Goal: Task Accomplishment & Management: Use online tool/utility

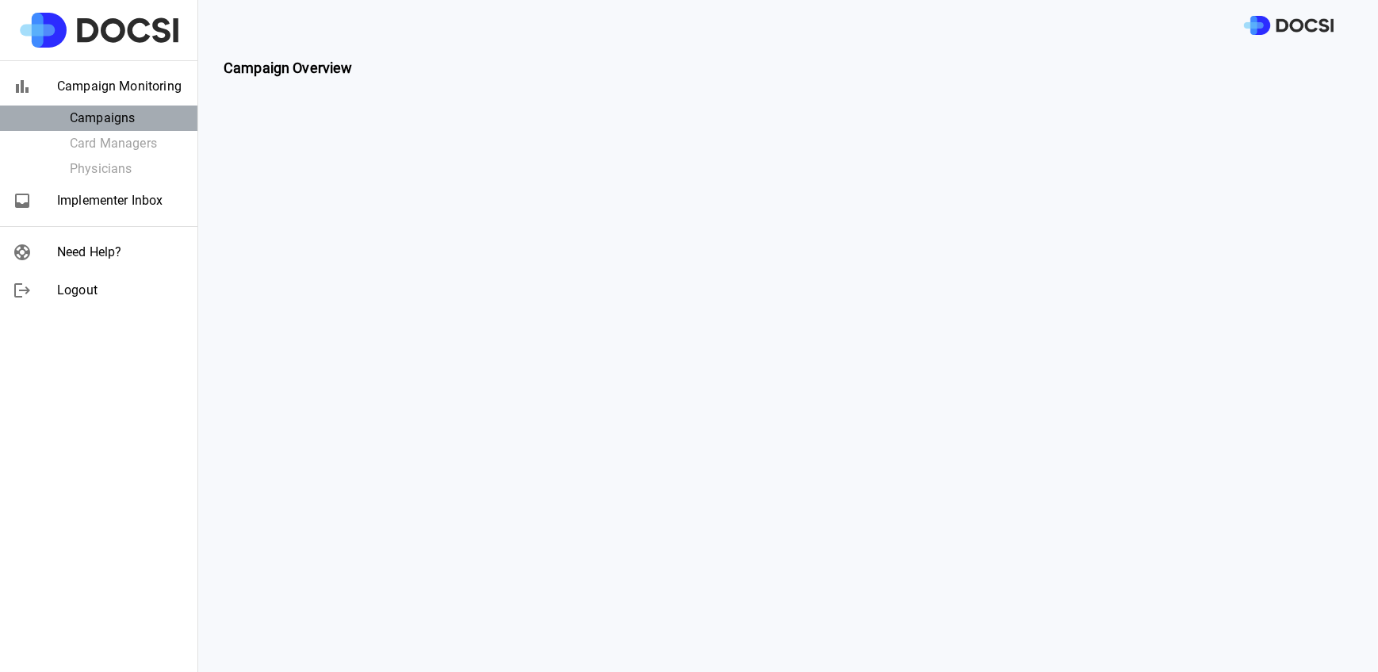
click at [94, 113] on span "Campaigns" at bounding box center [127, 118] width 115 height 19
click at [111, 113] on span "Campaigns" at bounding box center [127, 118] width 115 height 19
click at [112, 168] on ul "Campaigns Card Managers Physicians" at bounding box center [98, 143] width 197 height 76
click at [297, 65] on strong "Campaign Overview" at bounding box center [288, 67] width 129 height 17
click at [107, 164] on ul "Campaigns Card Managers Physicians" at bounding box center [98, 143] width 197 height 76
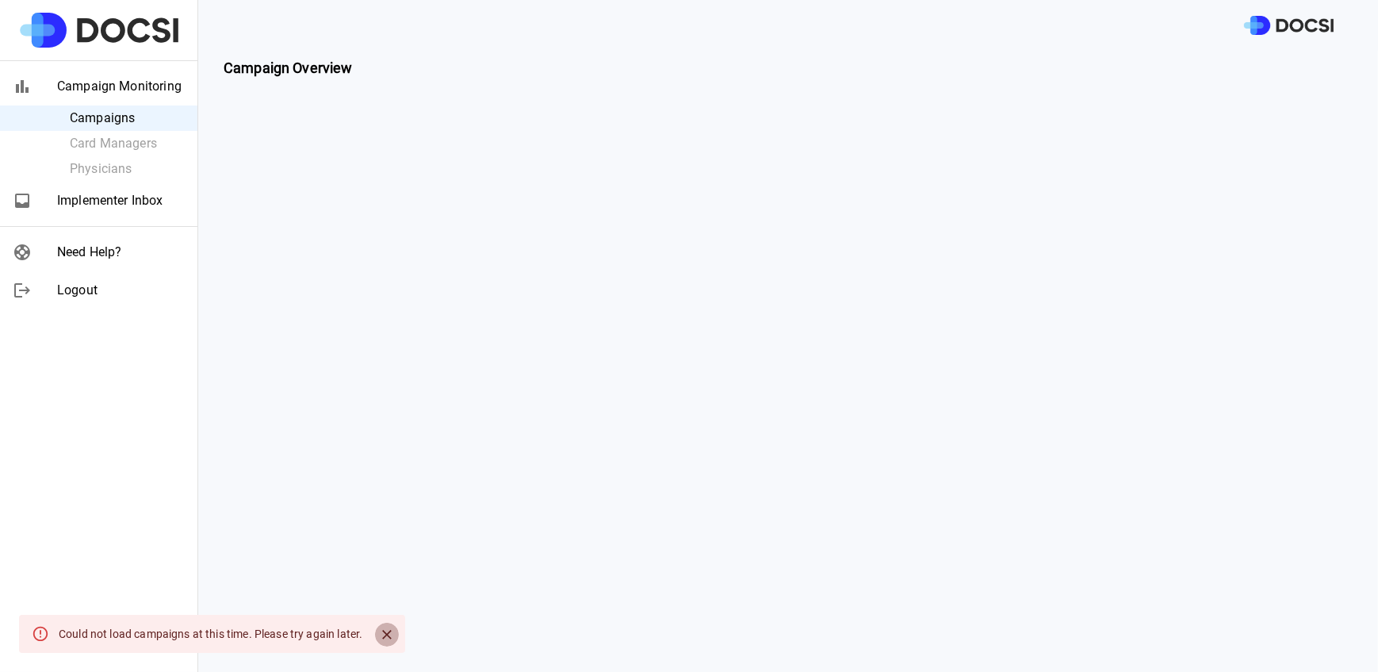
click at [389, 637] on icon "Close" at bounding box center [387, 634] width 16 height 16
click at [392, 632] on icon "Close" at bounding box center [387, 634] width 16 height 16
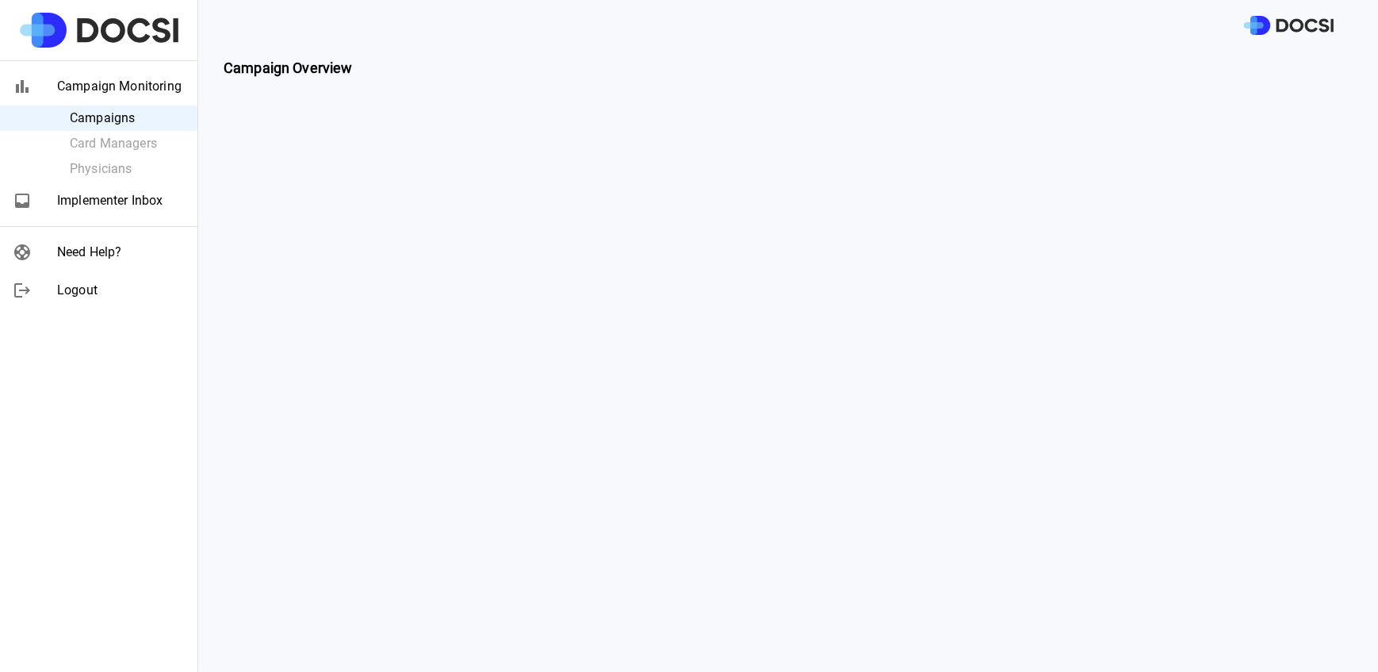
click at [110, 145] on ul "Campaigns Card Managers Physicians" at bounding box center [98, 143] width 197 height 76
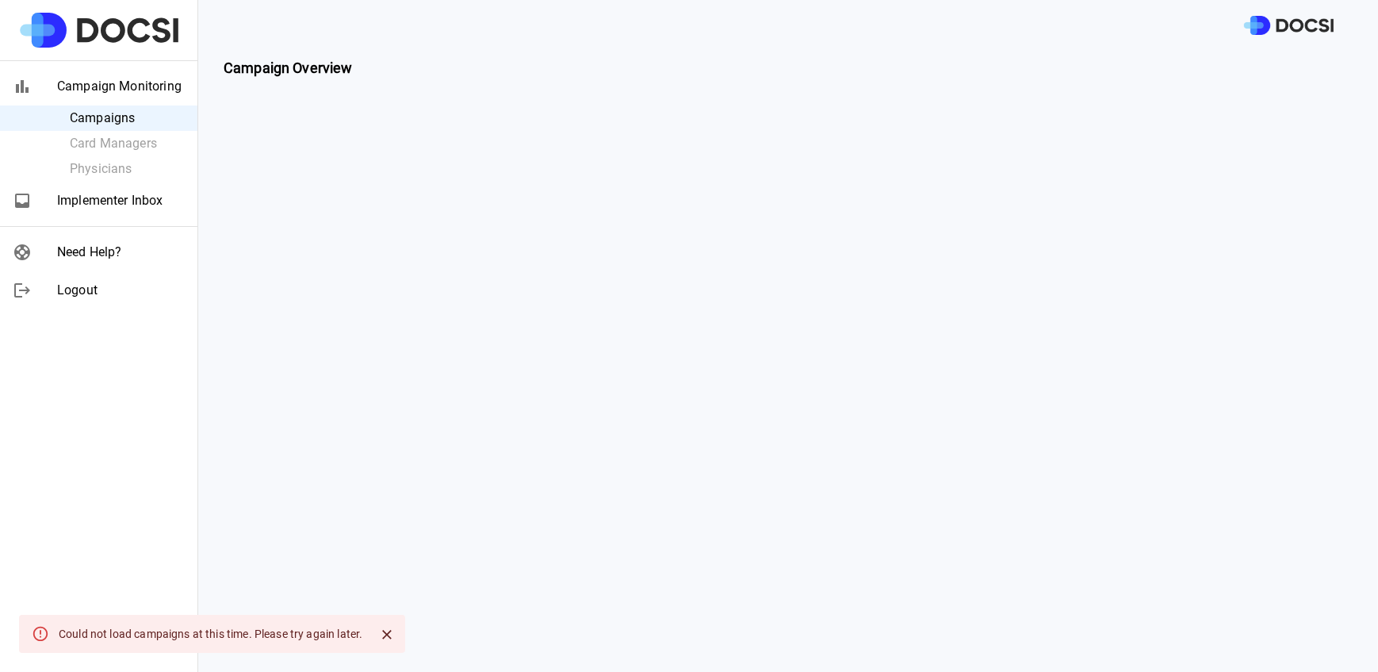
click at [106, 143] on ul "Campaigns Card Managers Physicians" at bounding box center [98, 143] width 197 height 76
click at [389, 638] on icon "Close" at bounding box center [387, 634] width 16 height 16
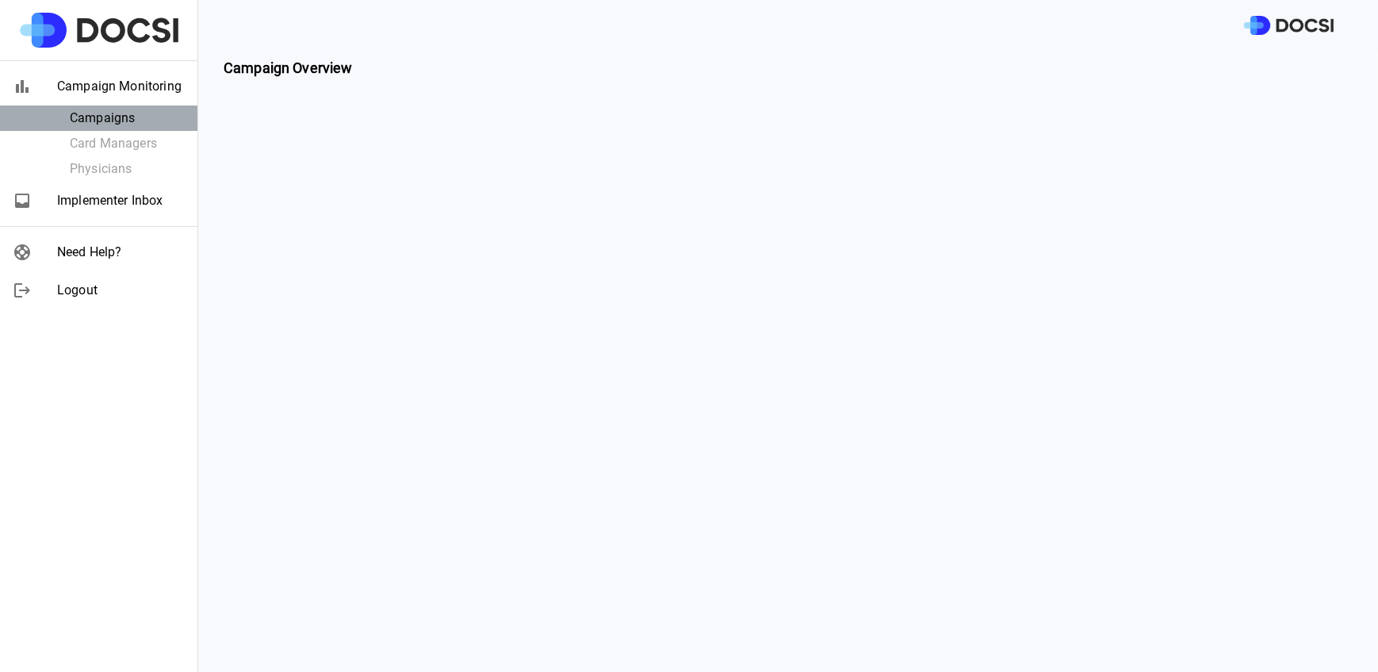
click at [103, 117] on span "Campaigns" at bounding box center [127, 118] width 115 height 19
click at [91, 169] on ul "Campaigns Card Managers Physicians" at bounding box center [98, 143] width 197 height 76
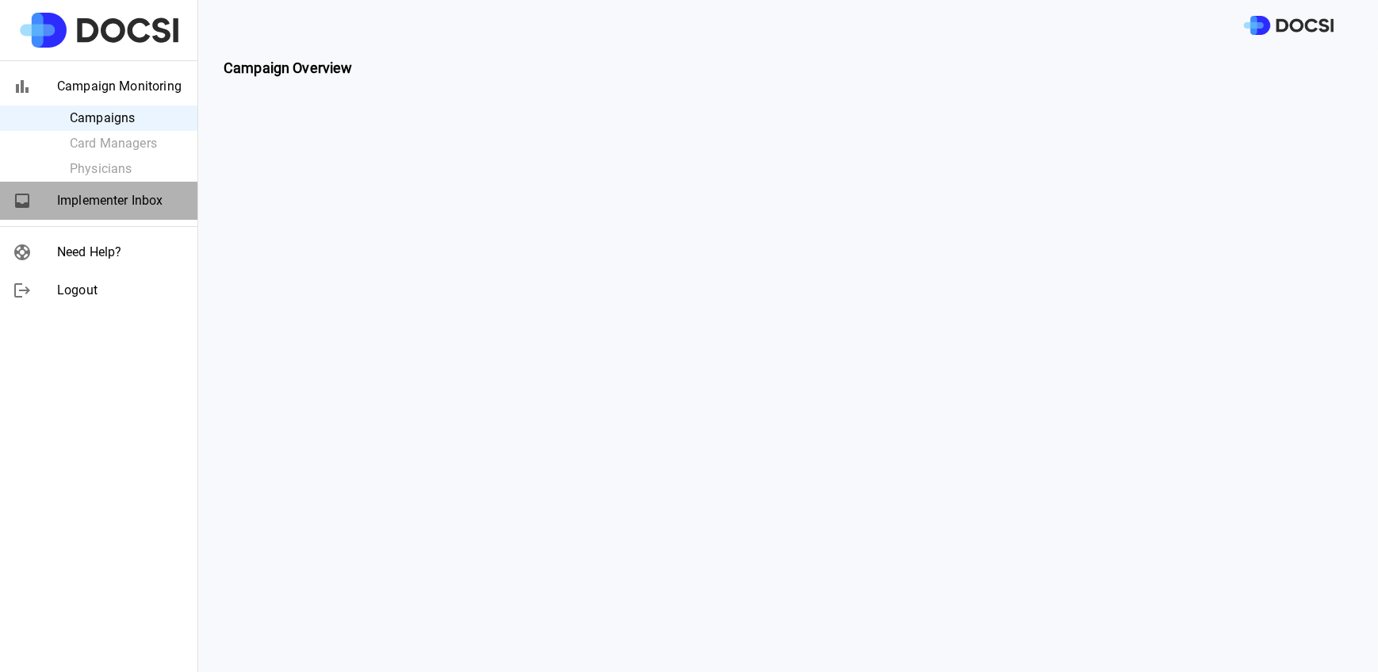
click at [91, 200] on span "Implementer Inbox" at bounding box center [121, 200] width 128 height 19
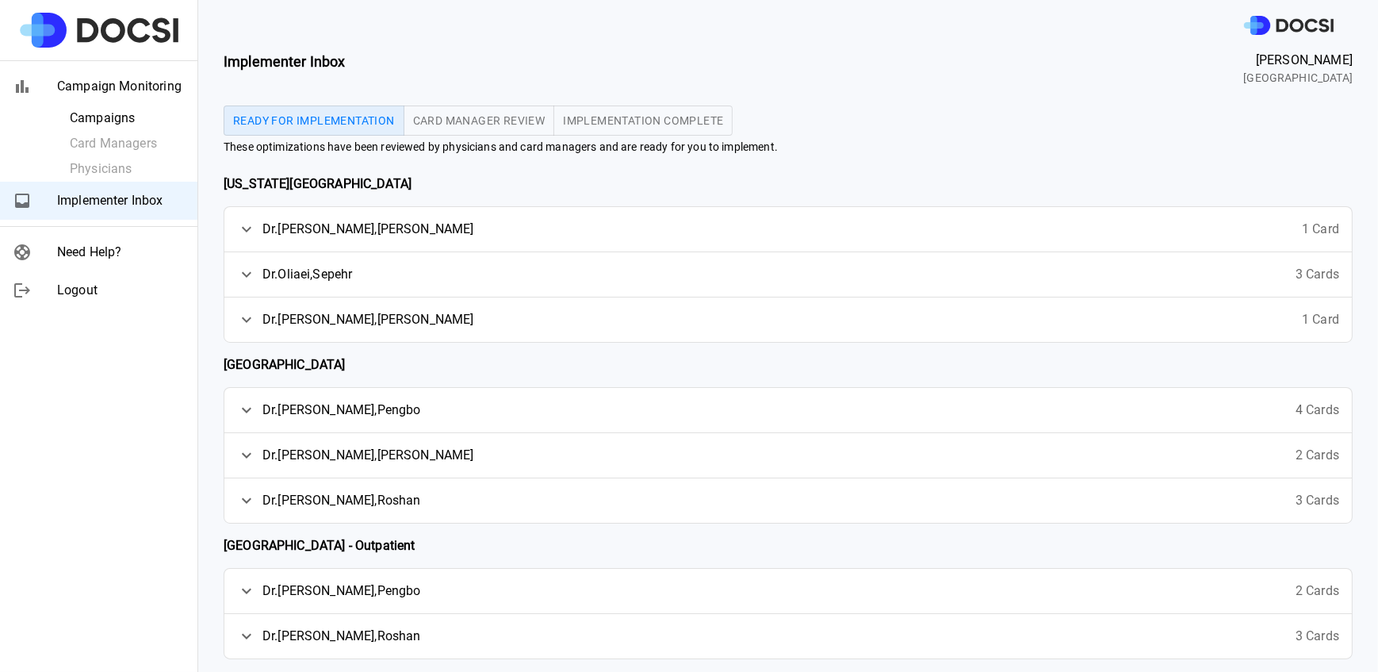
click at [103, 140] on ul "Campaigns Card Managers Physicians" at bounding box center [98, 143] width 197 height 76
click at [101, 163] on ul "Campaigns Card Managers Physicians" at bounding box center [98, 143] width 197 height 76
click at [94, 116] on span "Campaigns" at bounding box center [127, 118] width 115 height 19
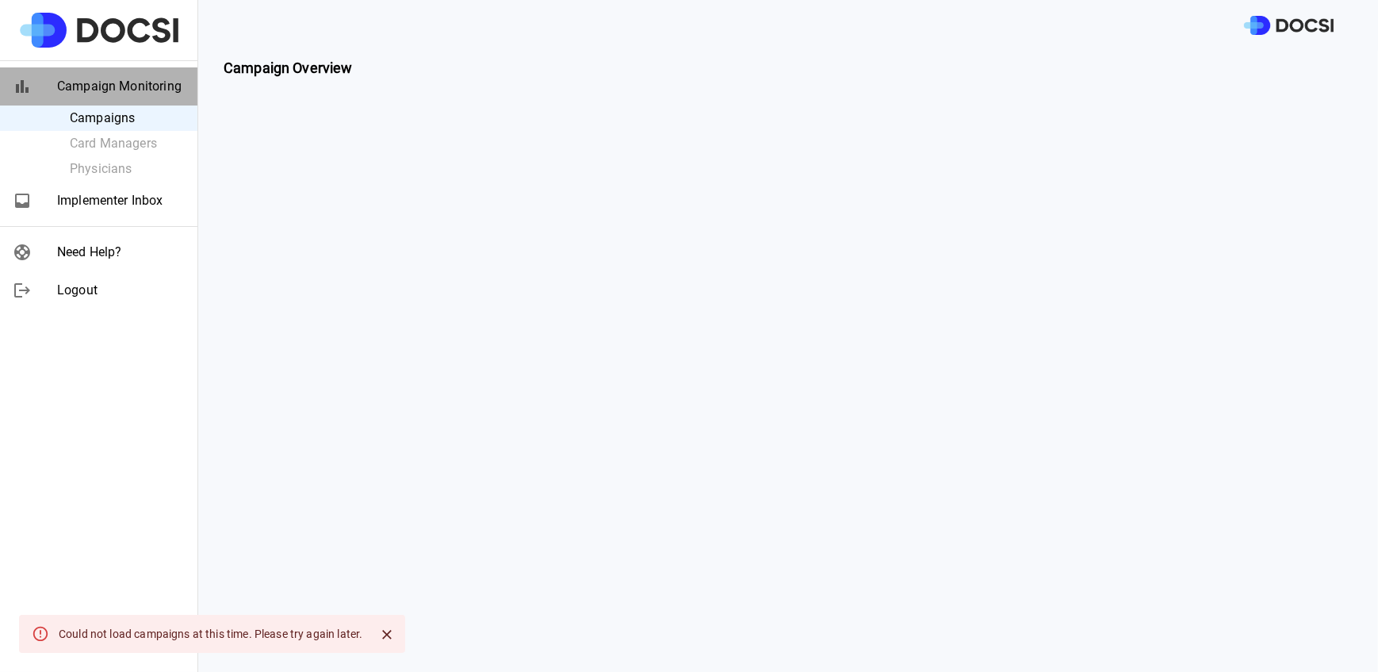
click at [105, 80] on span "Campaign Monitoring" at bounding box center [121, 86] width 128 height 19
click at [106, 86] on span "Campaign Monitoring" at bounding box center [121, 86] width 128 height 19
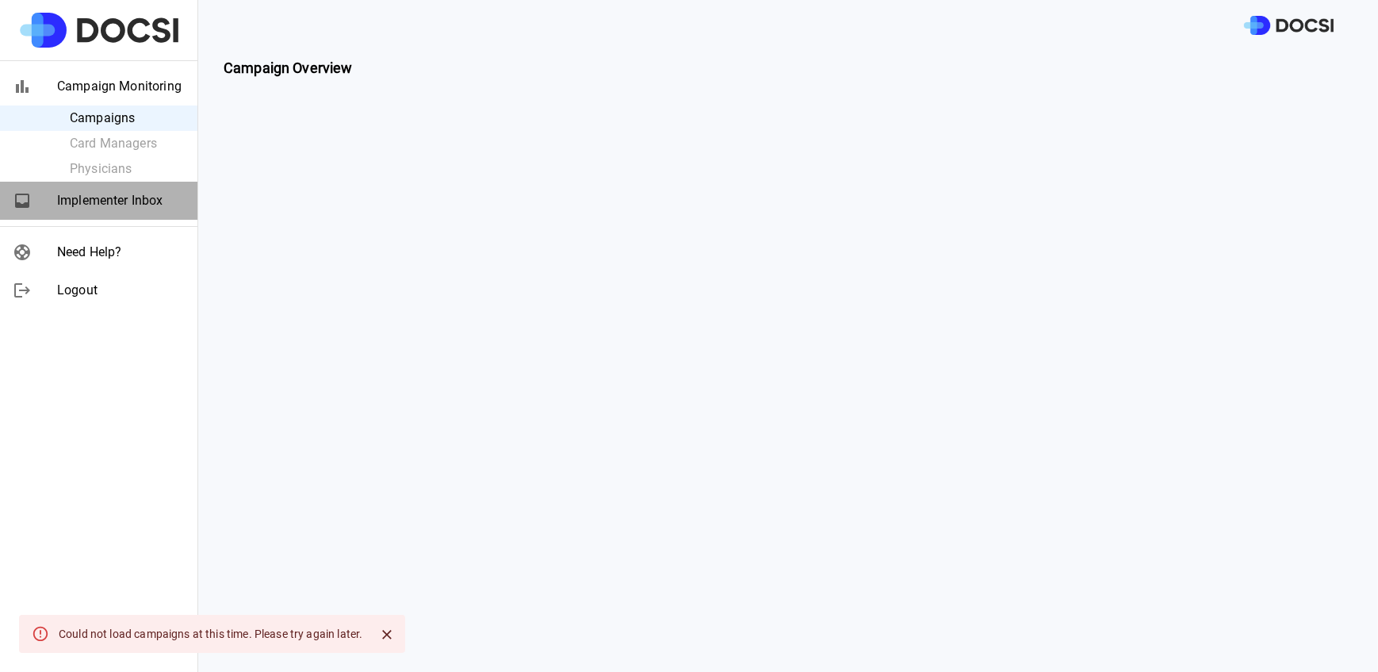
click at [98, 205] on span "Implementer Inbox" at bounding box center [121, 200] width 128 height 19
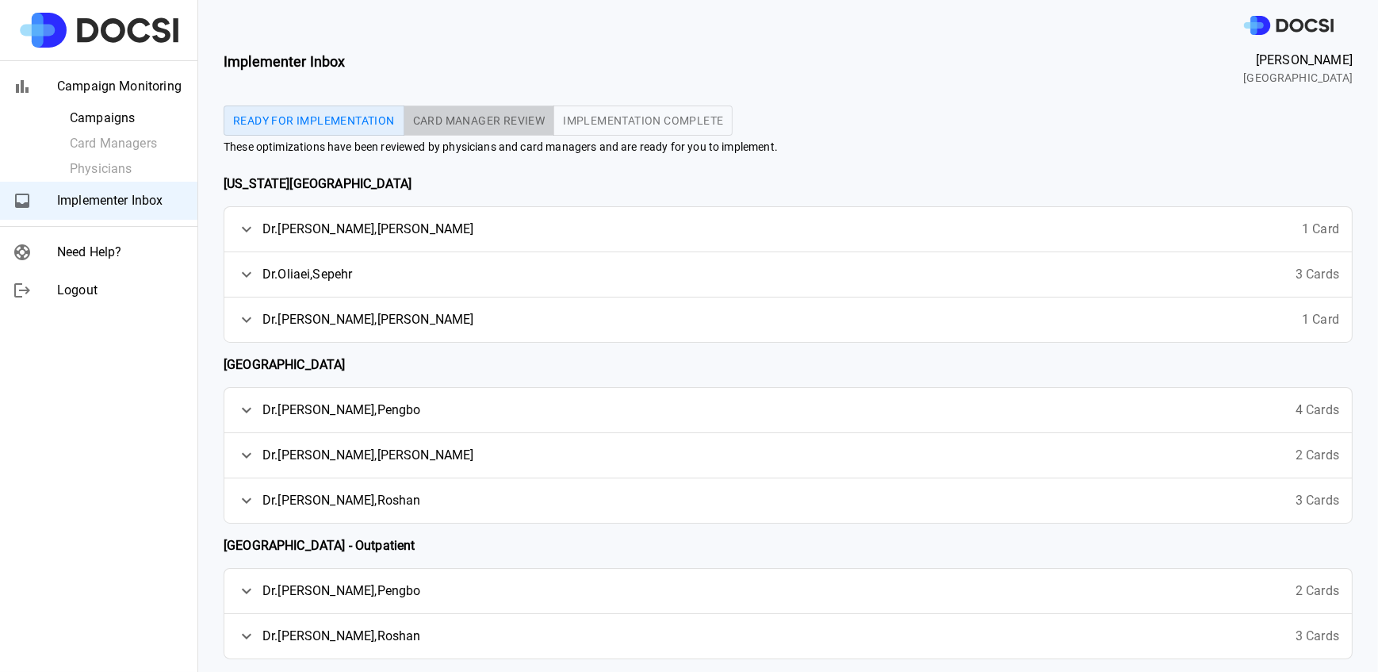
click at [491, 124] on span "Card Manager Review" at bounding box center [479, 120] width 132 height 11
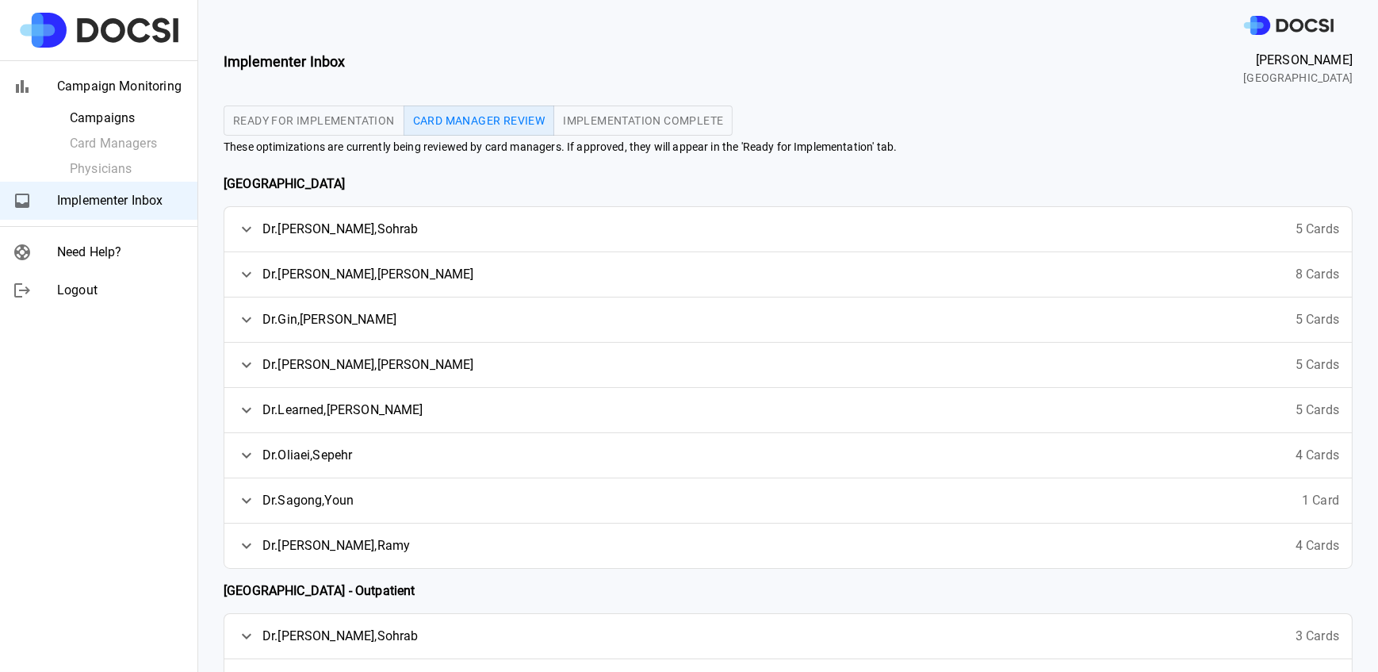
scroll to position [211, 0]
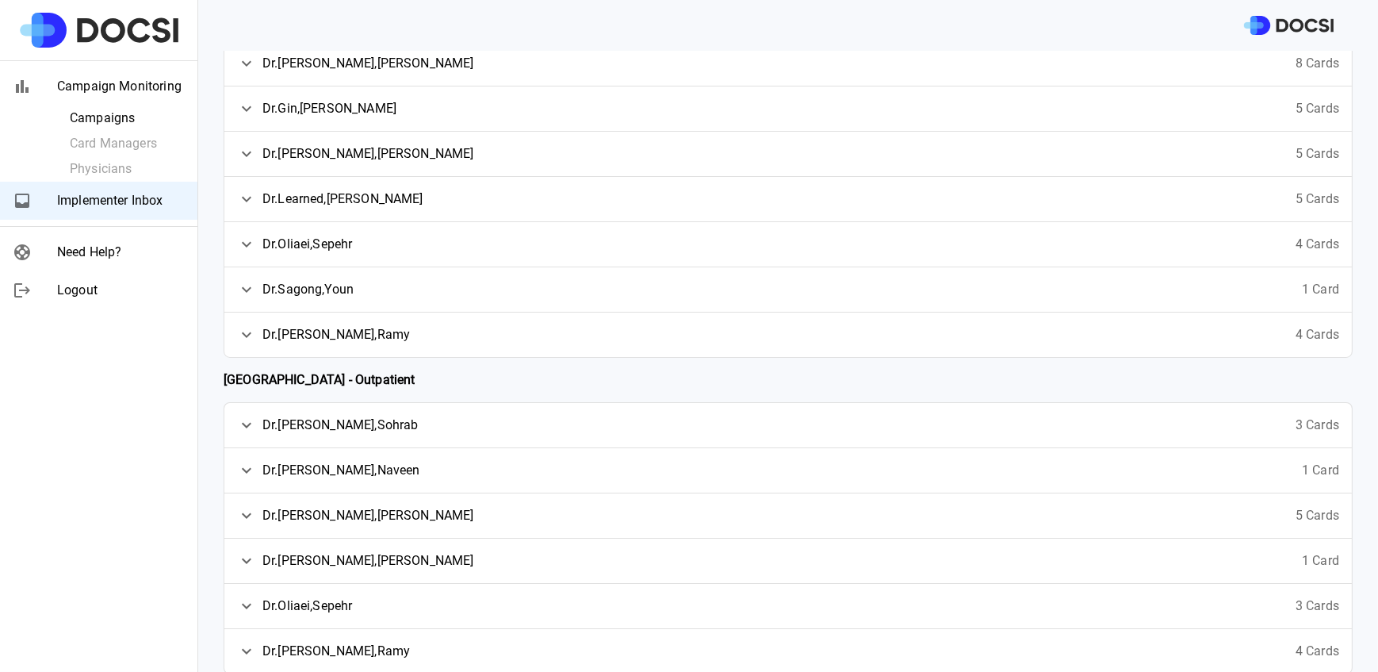
click at [289, 471] on span "Dr. Bhandarkar , Naveen" at bounding box center [340, 470] width 157 height 19
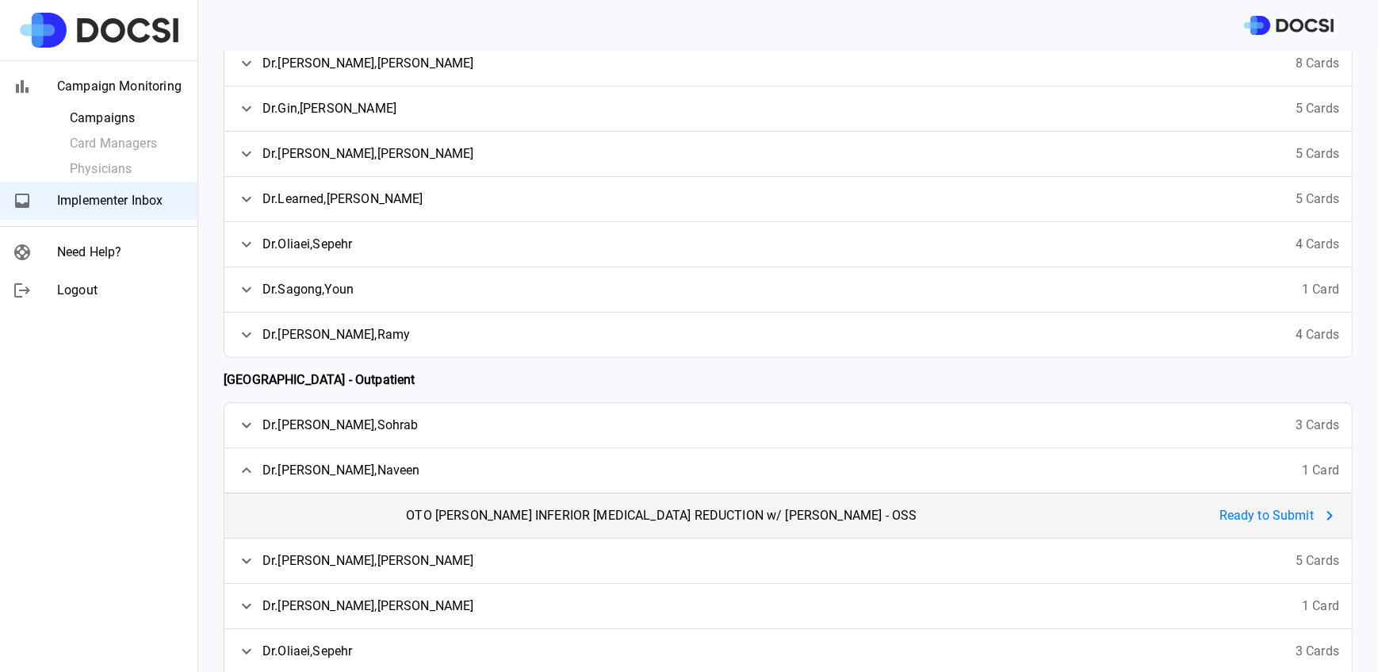
click at [296, 469] on span "Dr. Bhandarkar , Naveen" at bounding box center [340, 470] width 157 height 19
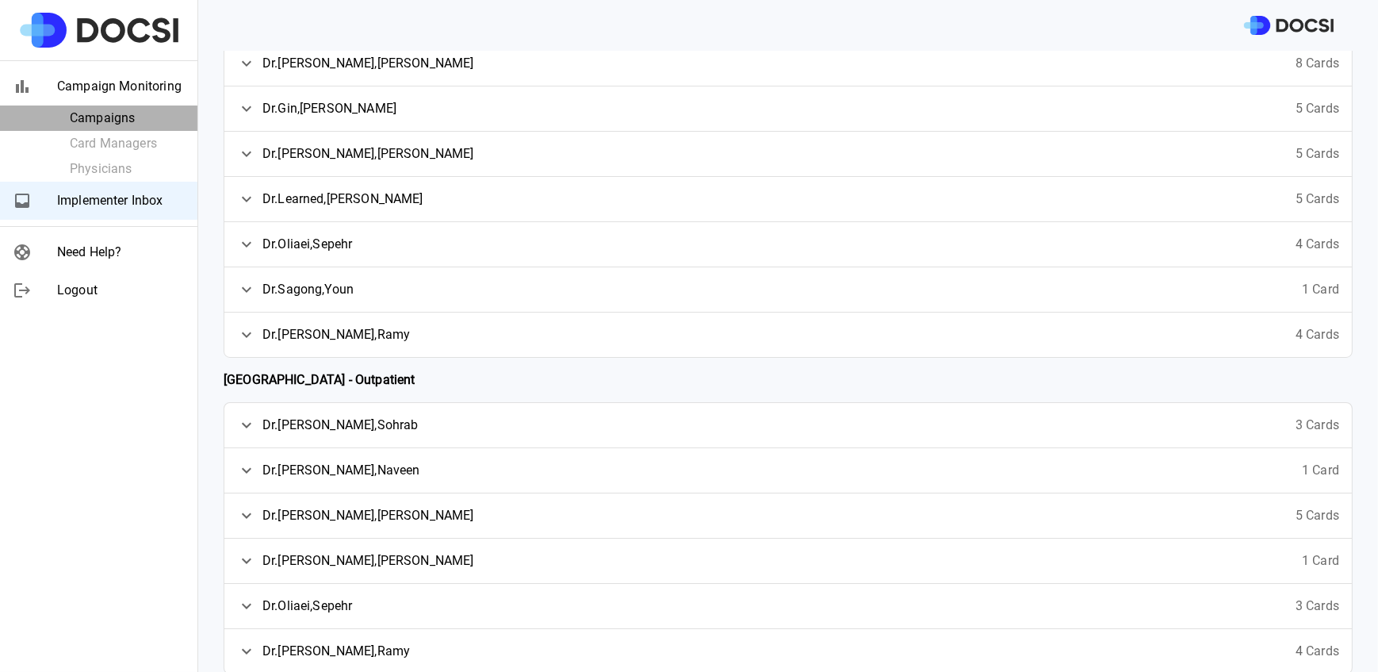
click at [95, 116] on span "Campaigns" at bounding box center [127, 118] width 115 height 19
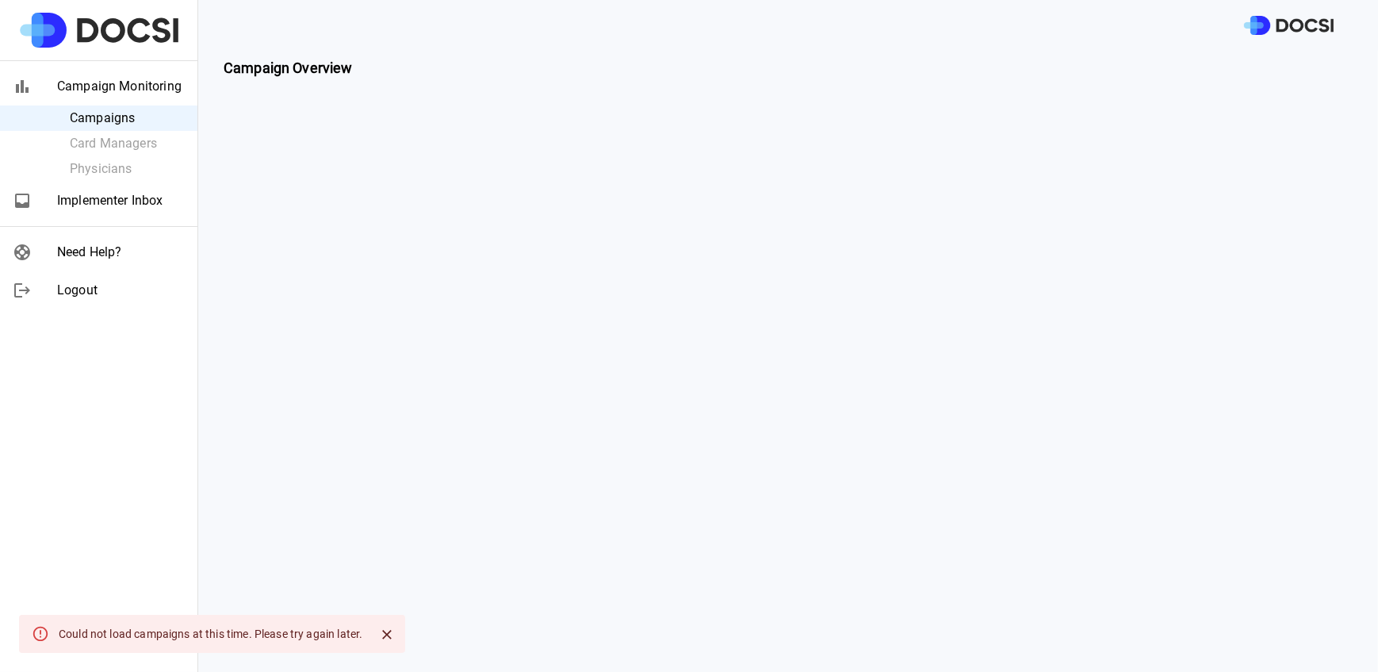
click at [60, 636] on div "Could not load campaigns at this time. Please try again later." at bounding box center [211, 633] width 304 height 29
click at [95, 144] on ul "Campaigns Card Managers Physicians" at bounding box center [98, 143] width 197 height 76
click at [105, 197] on span "Implementer Inbox" at bounding box center [121, 200] width 128 height 19
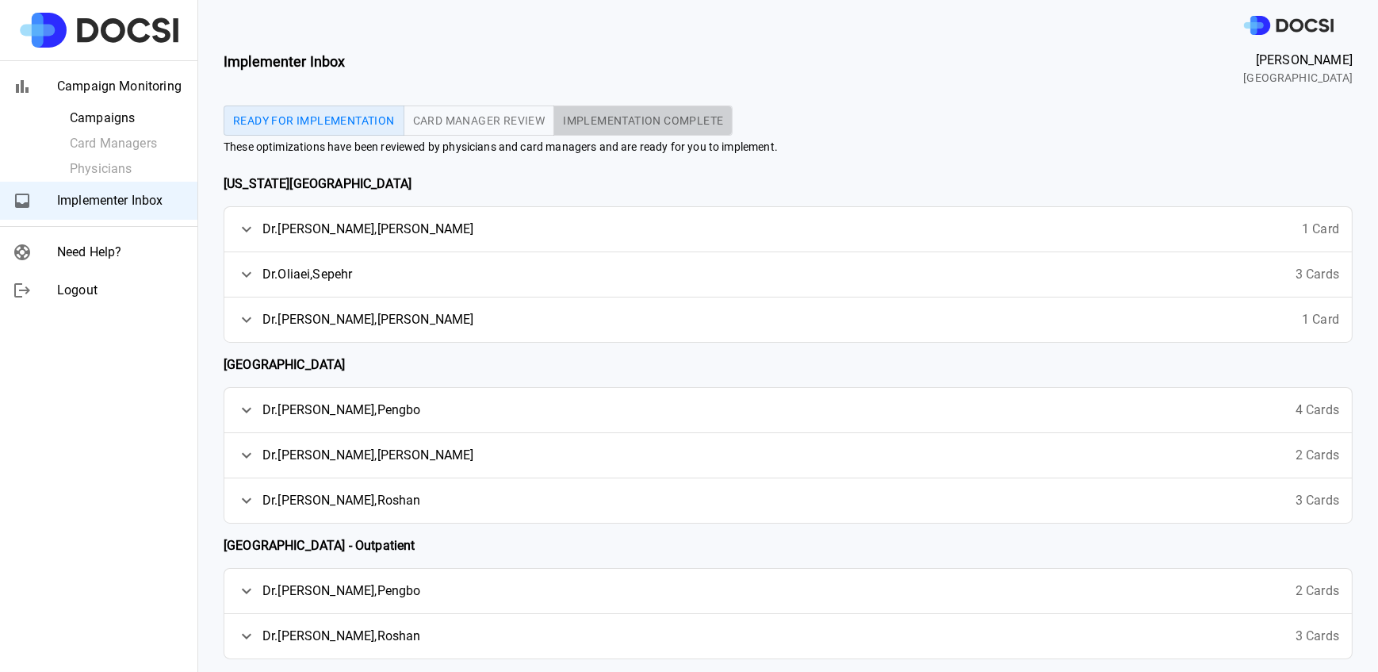
click at [607, 116] on span "Implementation Complete" at bounding box center [643, 120] width 160 height 11
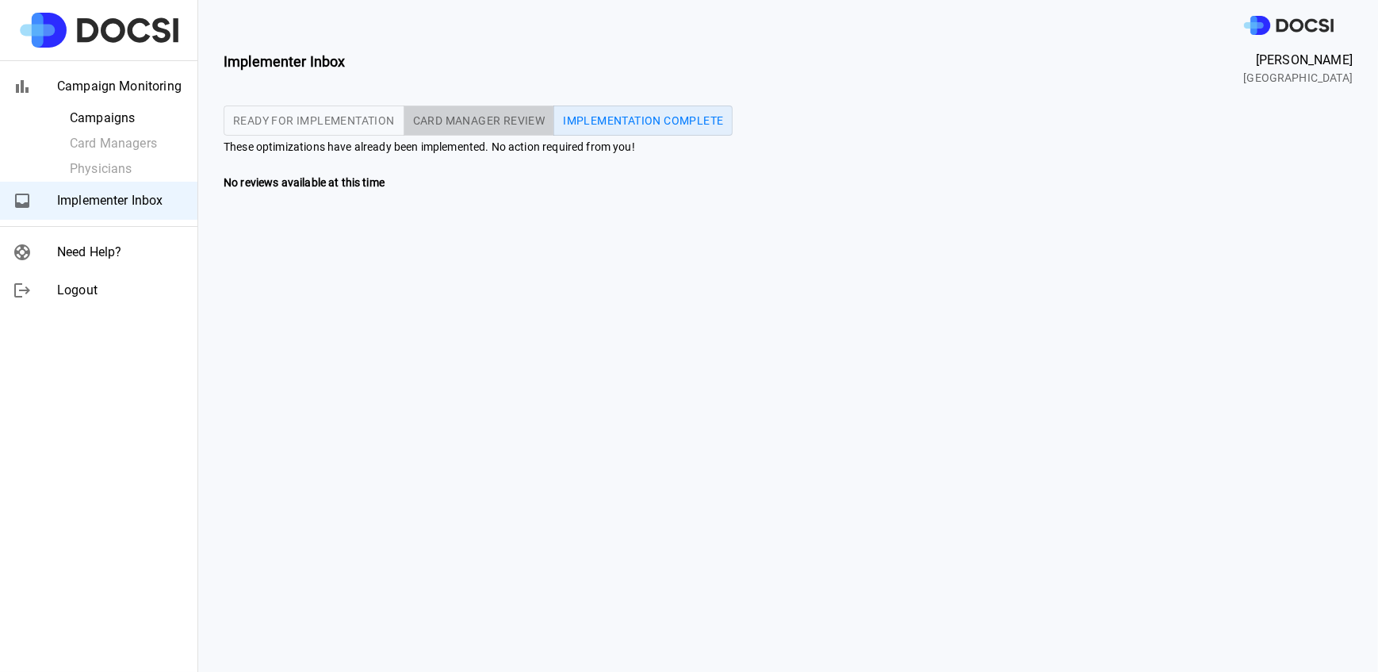
click at [472, 115] on span "Card Manager Review" at bounding box center [479, 120] width 132 height 11
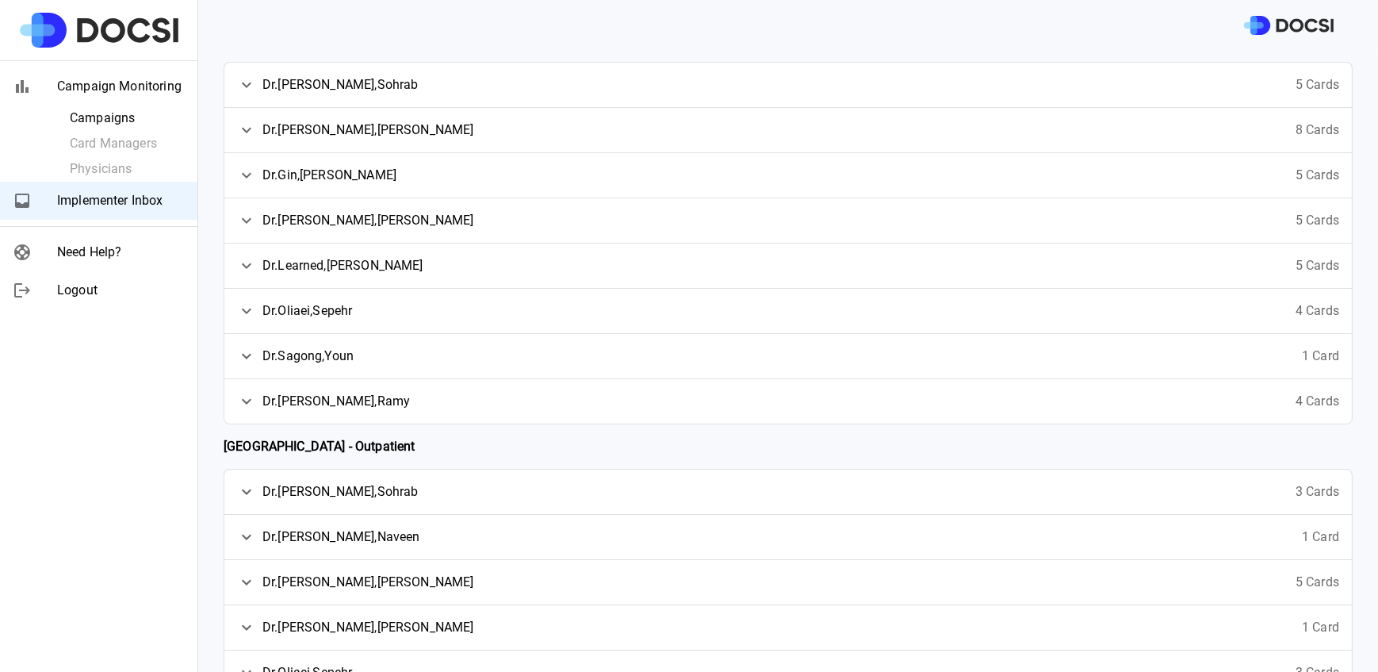
scroll to position [211, 0]
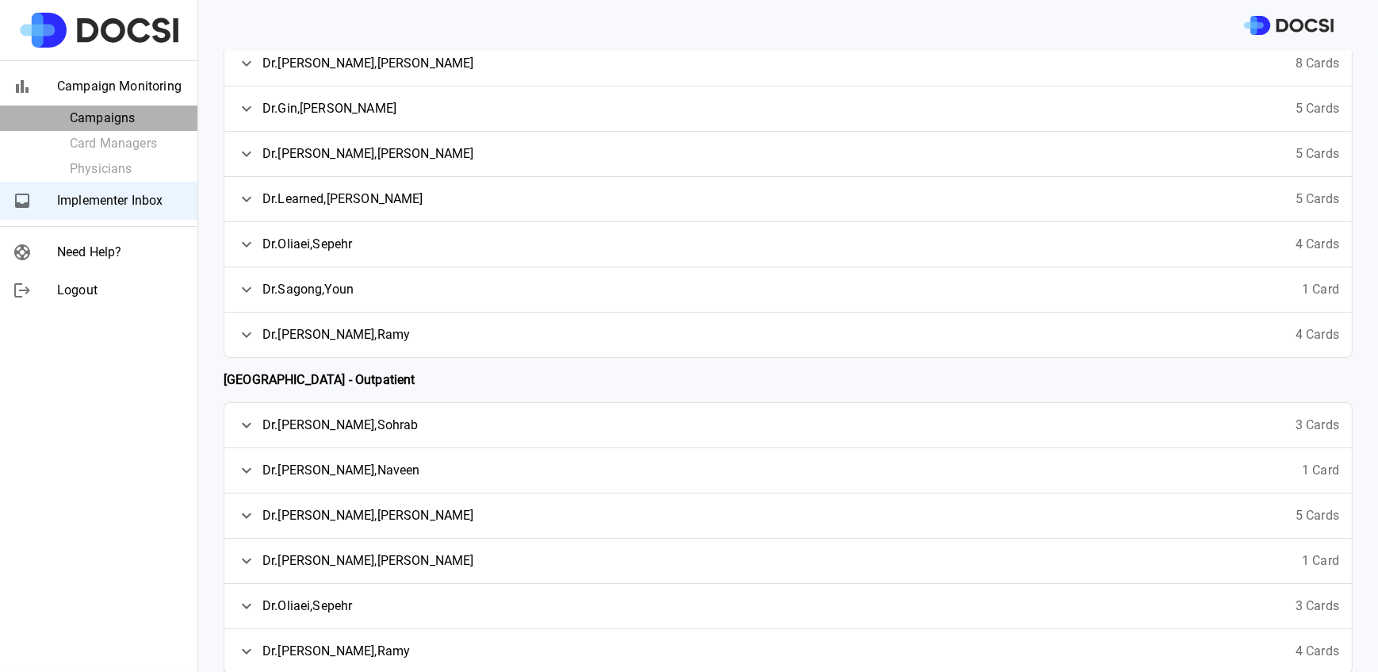
click at [110, 120] on span "Campaigns" at bounding box center [127, 118] width 115 height 19
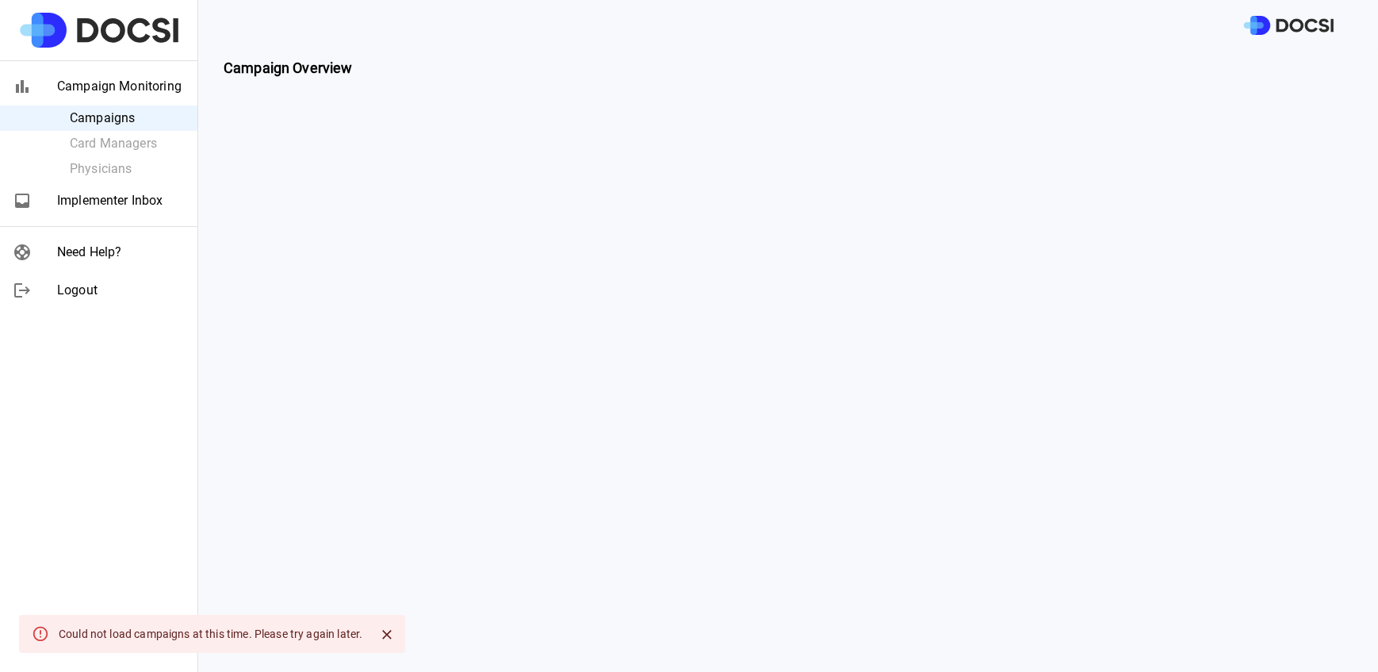
click at [103, 192] on span "Implementer Inbox" at bounding box center [121, 200] width 128 height 19
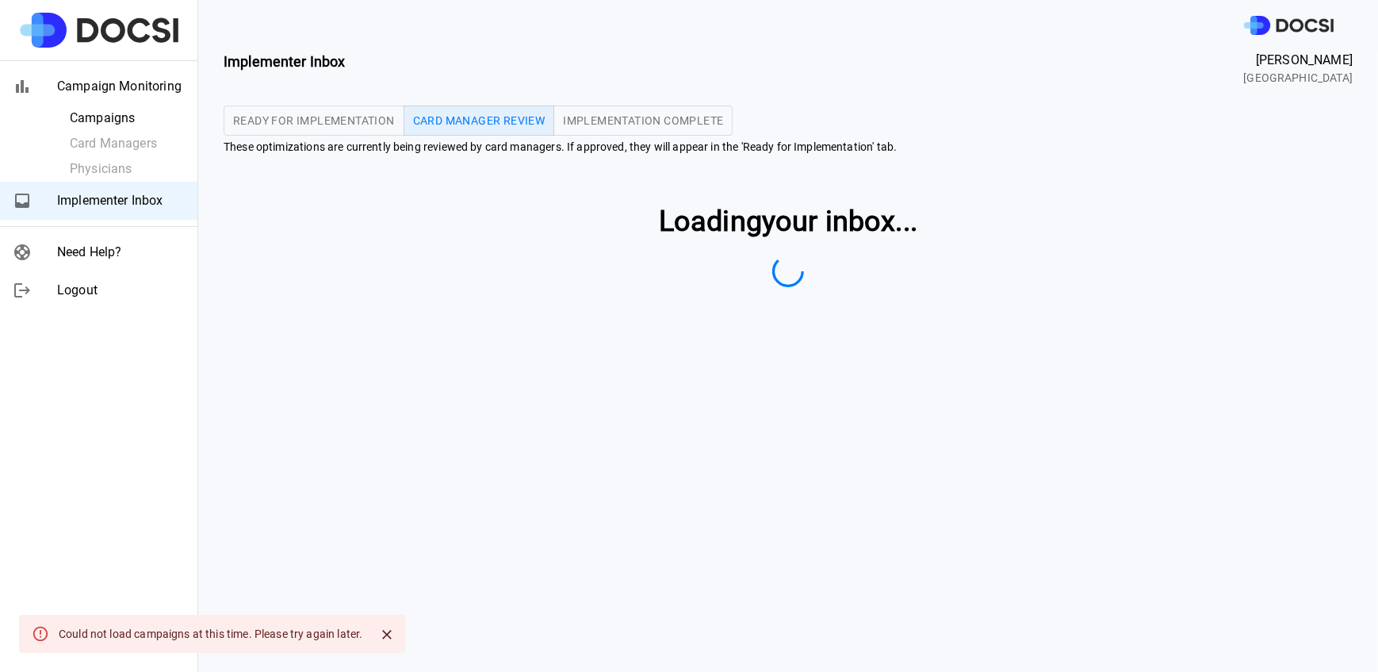
click at [316, 127] on button "Ready for Implementation" at bounding box center [314, 120] width 181 height 30
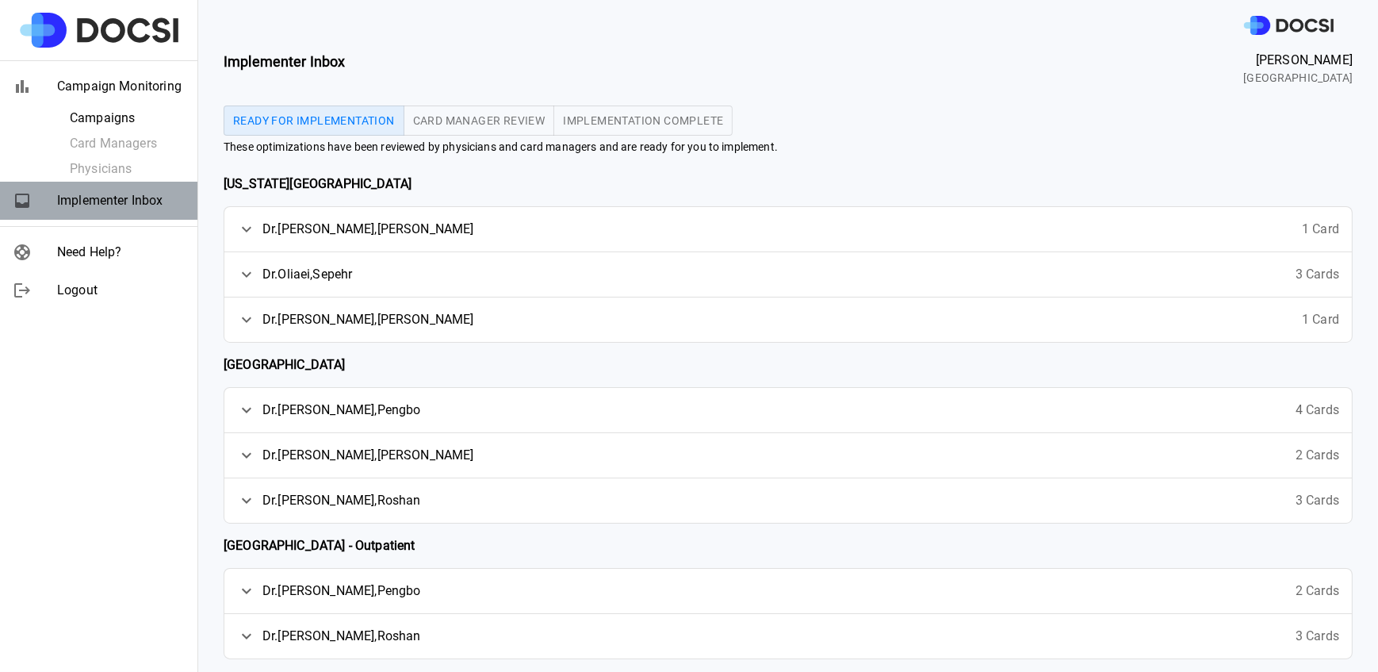
click at [93, 201] on span "Implementer Inbox" at bounding box center [121, 200] width 128 height 19
click at [90, 119] on span "Campaigns" at bounding box center [127, 118] width 115 height 19
